Goal: Information Seeking & Learning: Learn about a topic

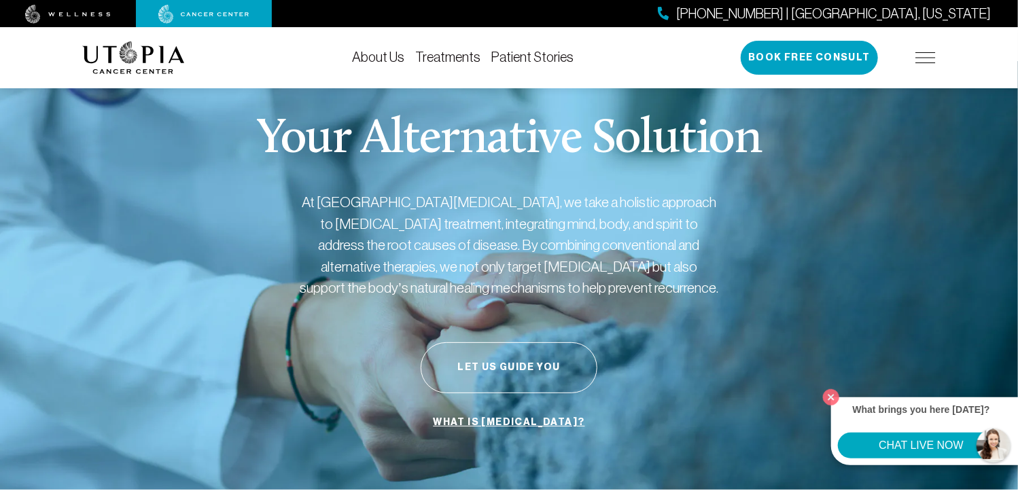
click at [444, 54] on link "Treatments" at bounding box center [447, 57] width 65 height 15
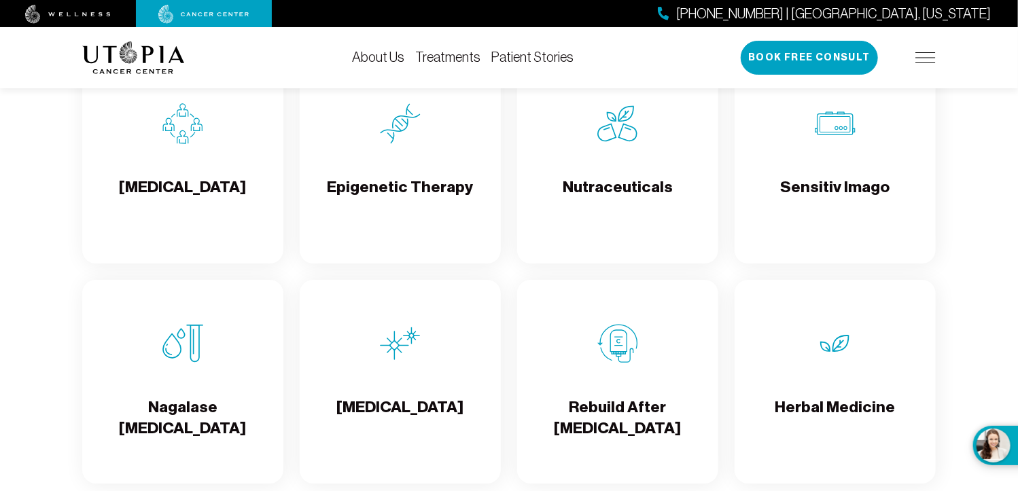
scroll to position [2296, 0]
click at [633, 210] on h4 "Nutraceuticals" at bounding box center [618, 199] width 110 height 44
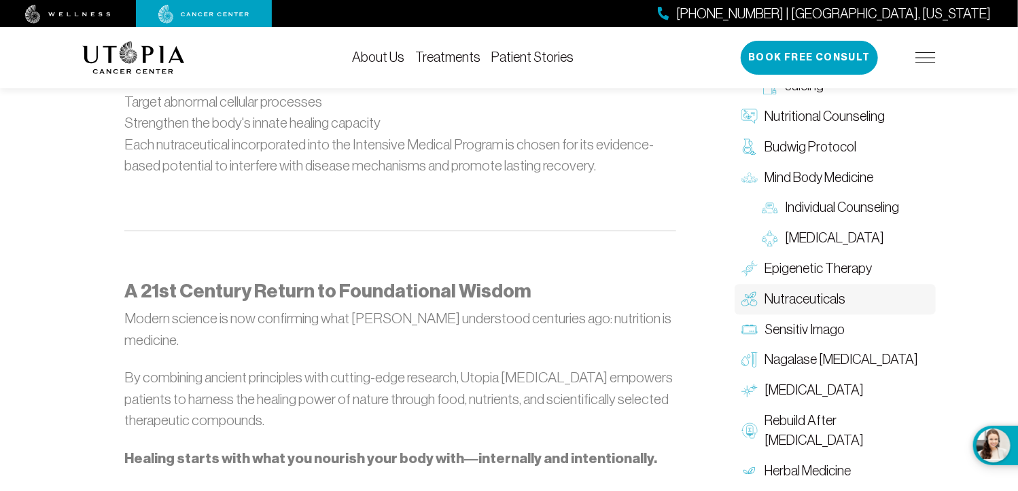
scroll to position [1563, 0]
